Goal: Register for event/course

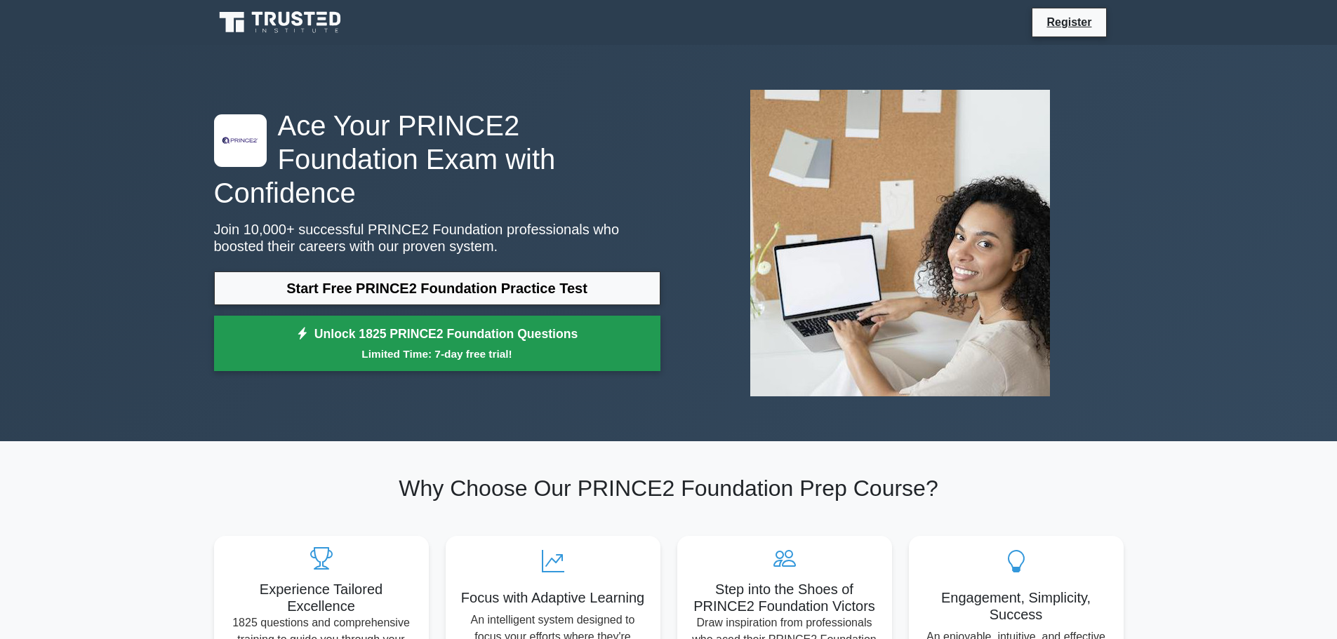
click at [582, 342] on link "Unlock 1825 PRINCE2 Foundation Questions Limited Time: 7-day free trial!" at bounding box center [437, 344] width 446 height 56
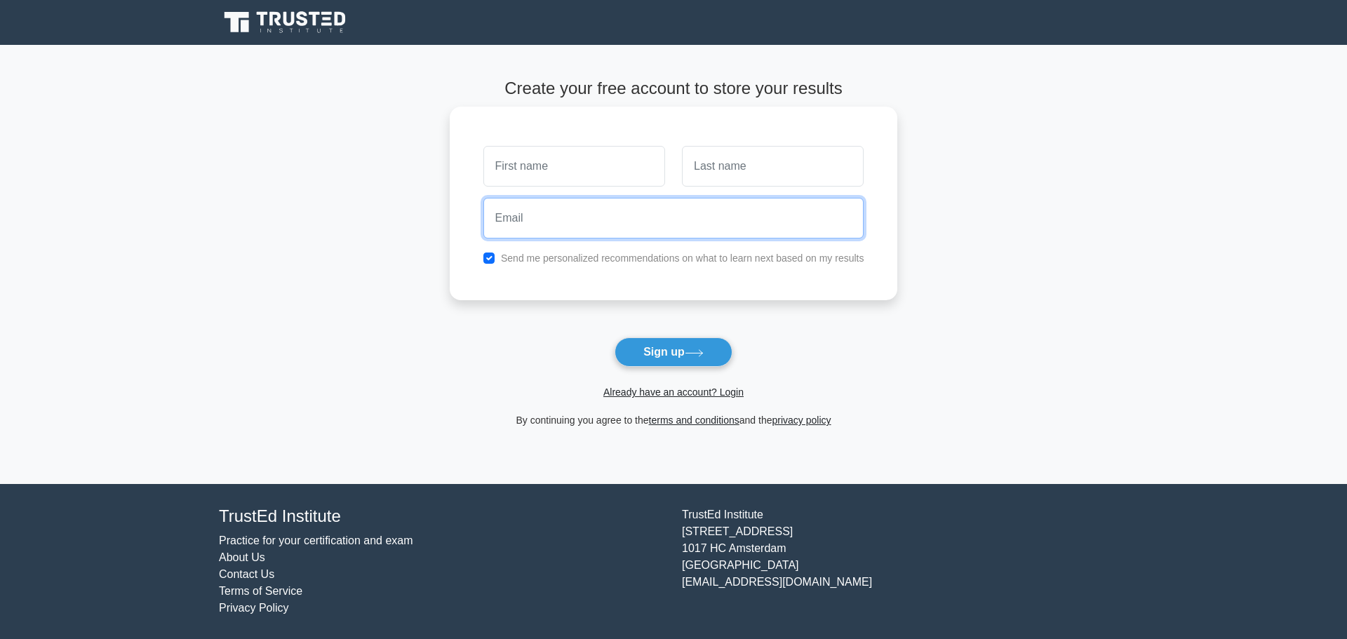
click at [580, 219] on input "email" at bounding box center [673, 218] width 381 height 41
type input "jizasayon@gmail.com"
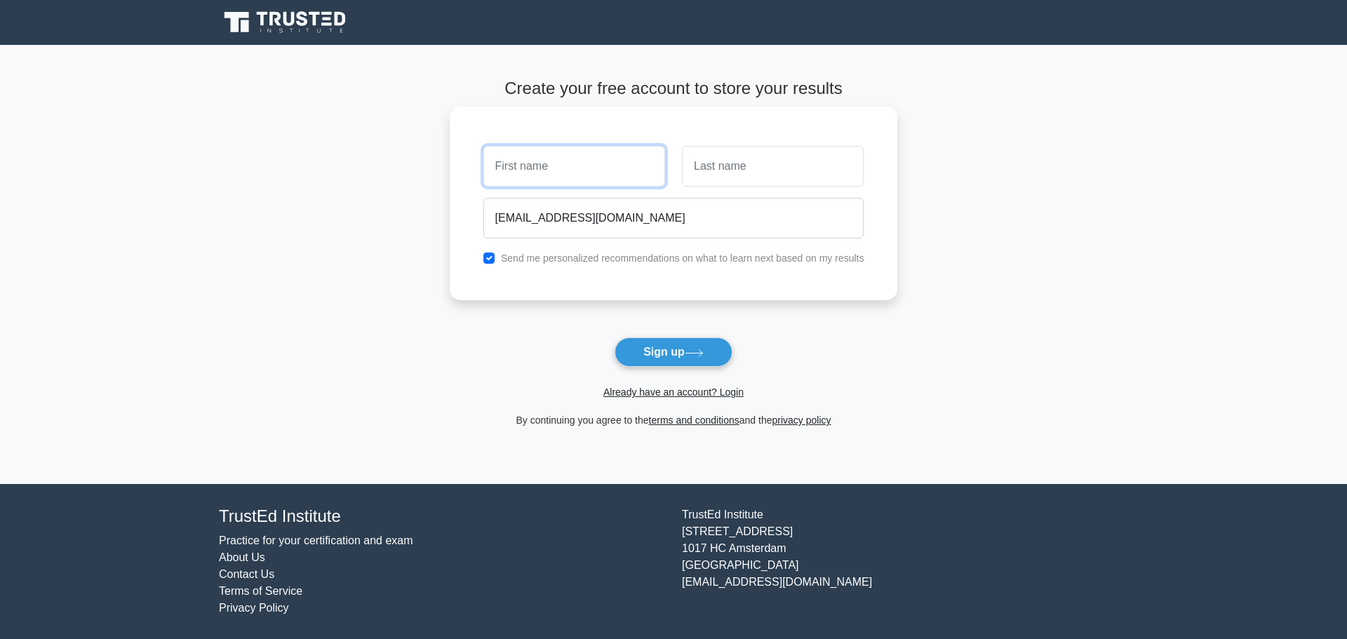
click at [585, 183] on input "text" at bounding box center [574, 166] width 182 height 41
type input "Jiza"
click at [737, 159] on input "text" at bounding box center [773, 166] width 182 height 41
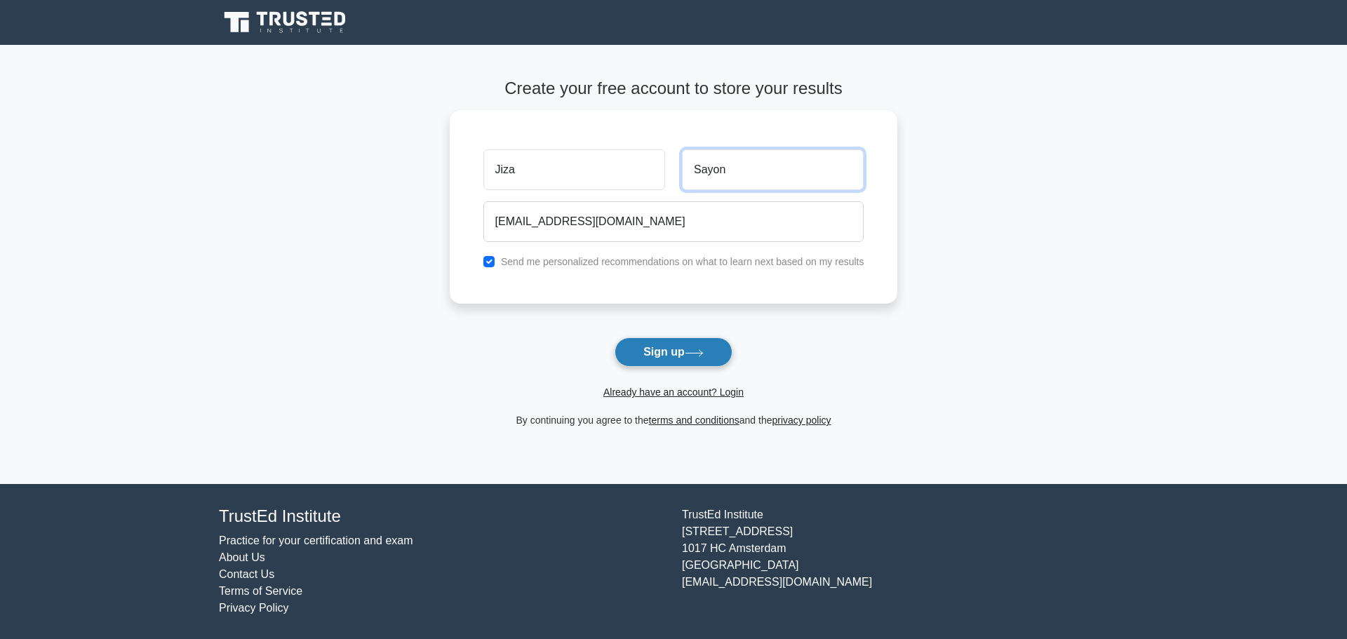
type input "Sayon"
click at [677, 349] on button "Sign up" at bounding box center [674, 352] width 118 height 29
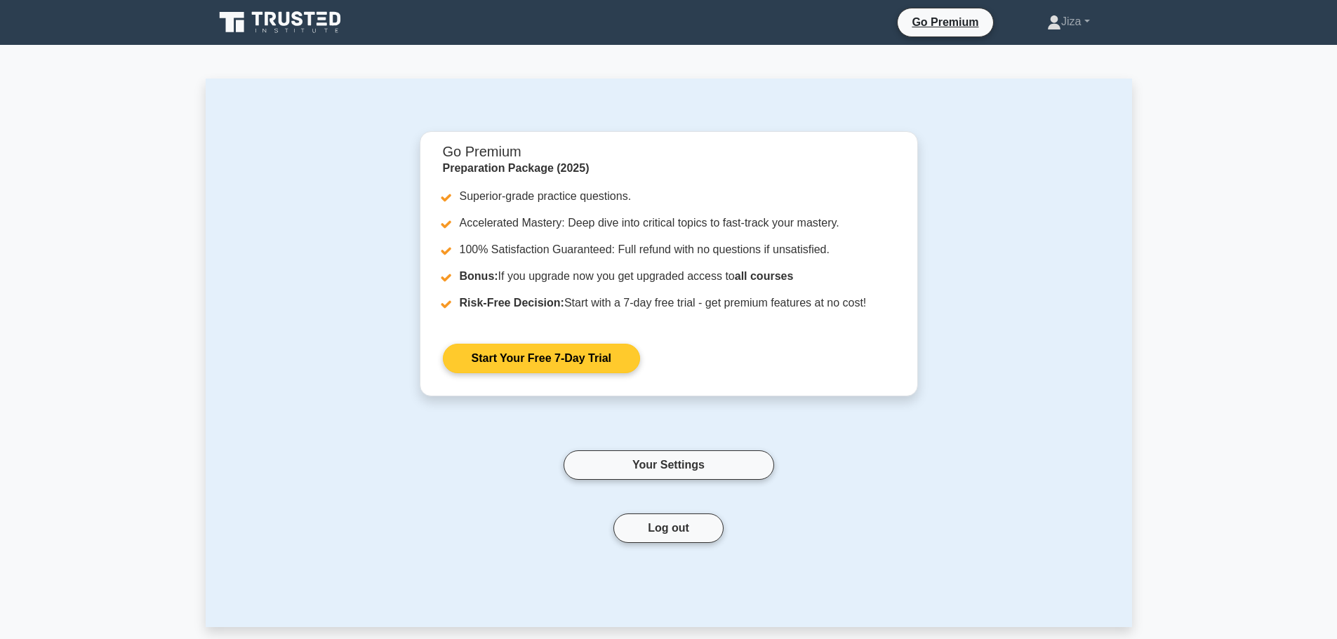
click at [562, 349] on link "Start Your Free 7-Day Trial" at bounding box center [541, 358] width 197 height 29
